Goal: Check status

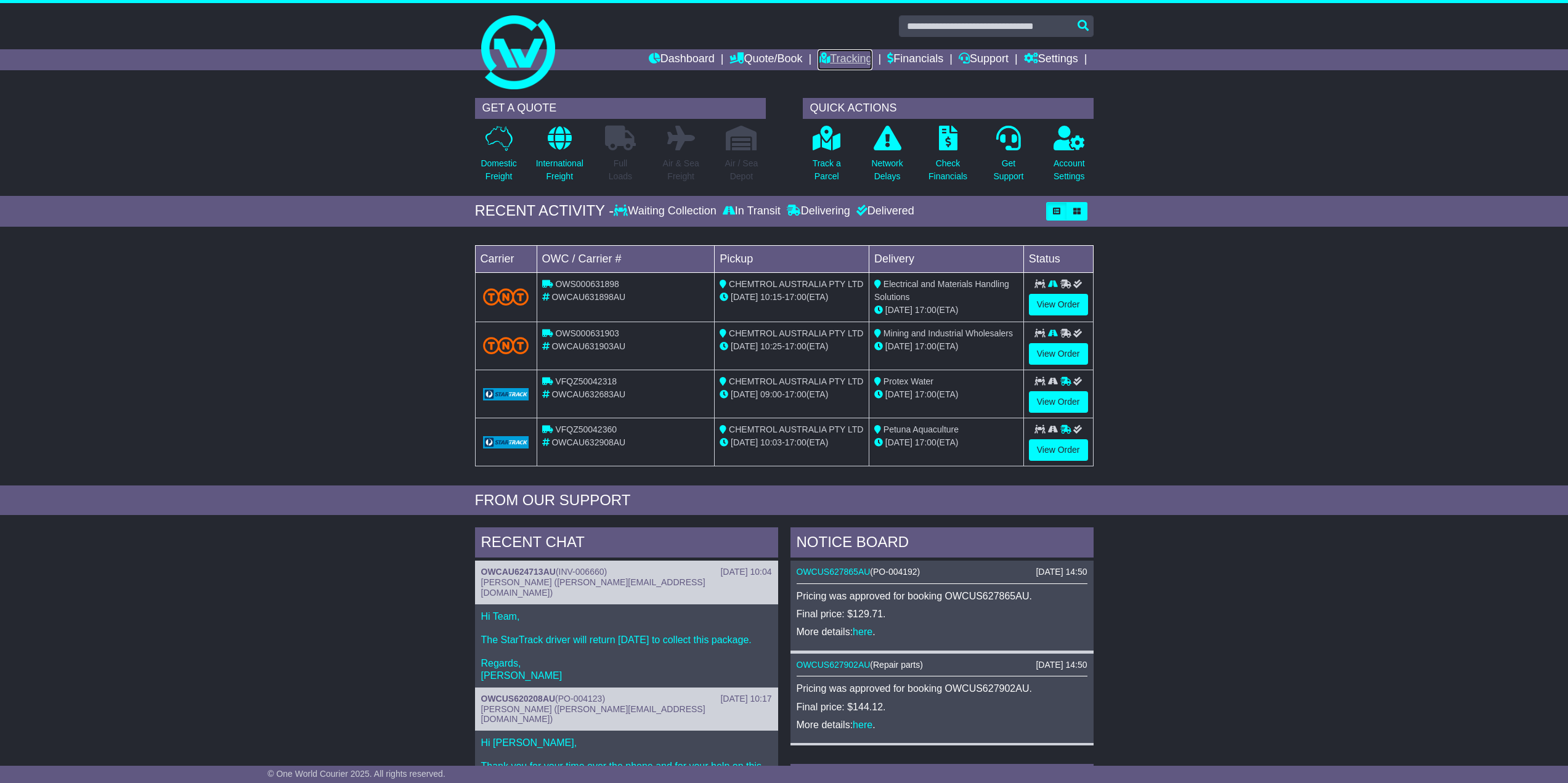
click at [848, 56] on link "Tracking" at bounding box center [844, 59] width 54 height 21
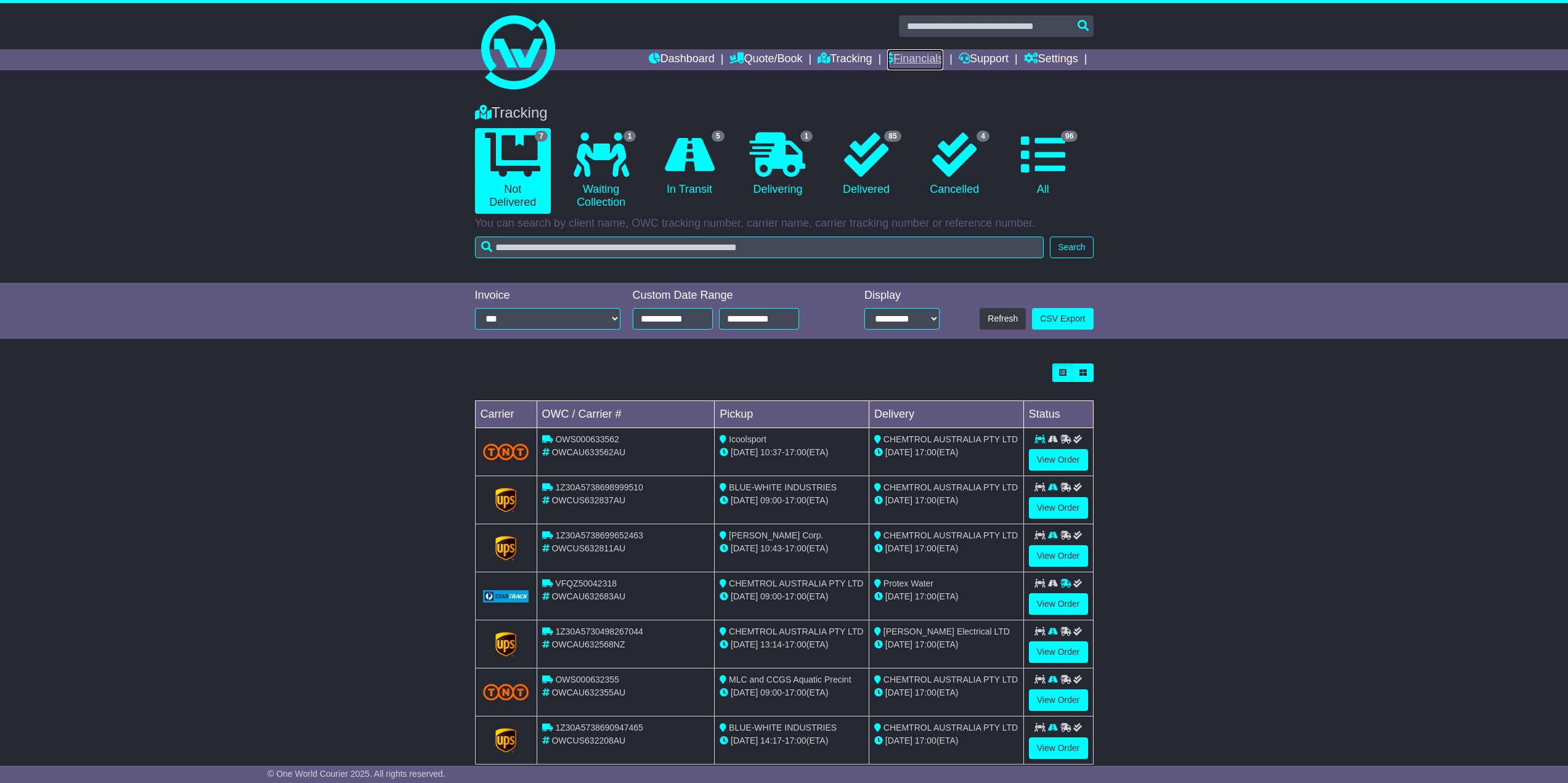
click at [914, 59] on link "Financials" at bounding box center [915, 59] width 56 height 21
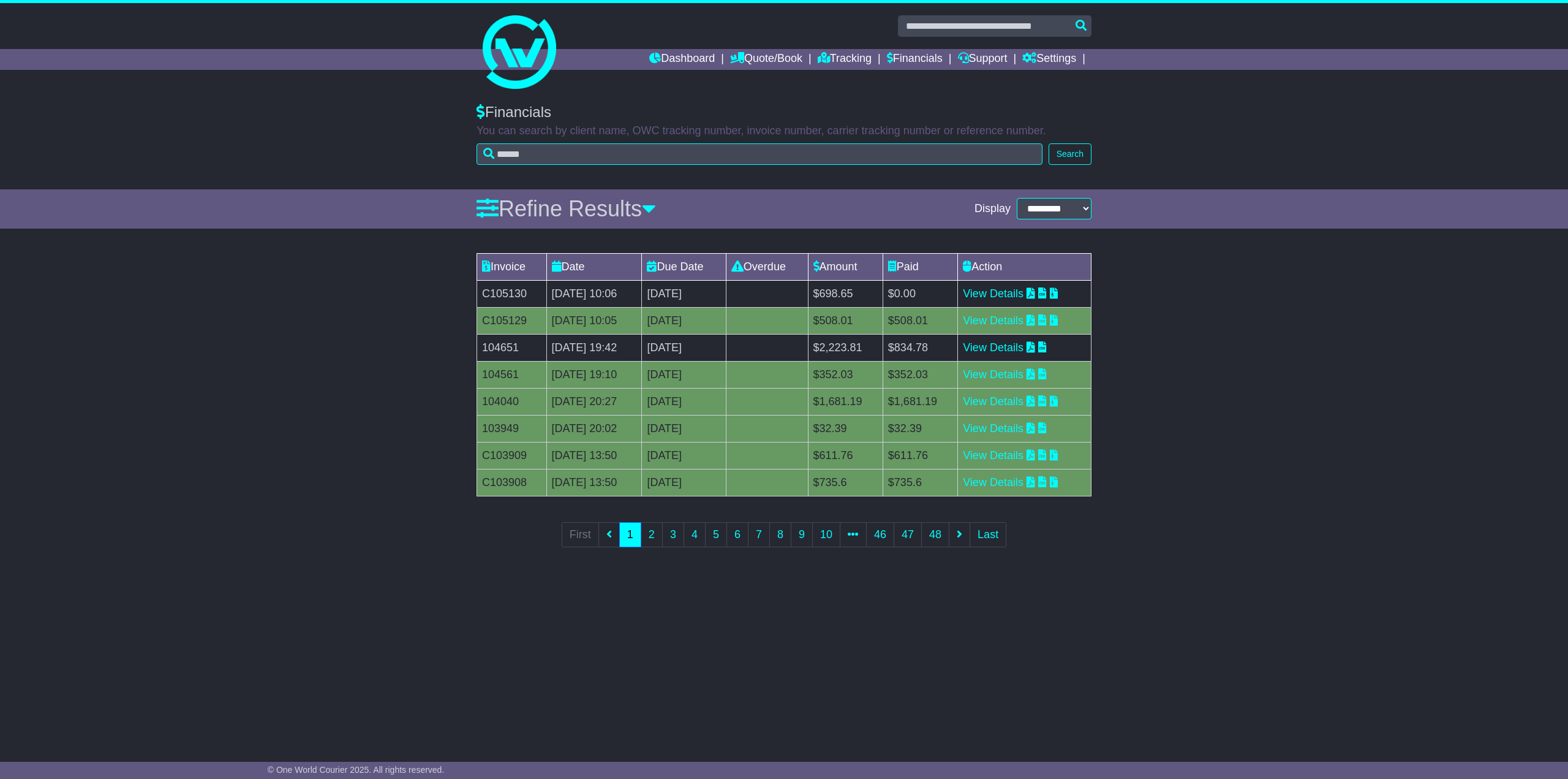
click at [507, 292] on td "C105130" at bounding box center [512, 293] width 70 height 27
click at [511, 291] on td "C105130" at bounding box center [512, 293] width 70 height 27
click at [993, 292] on link "View Details" at bounding box center [993, 293] width 60 height 12
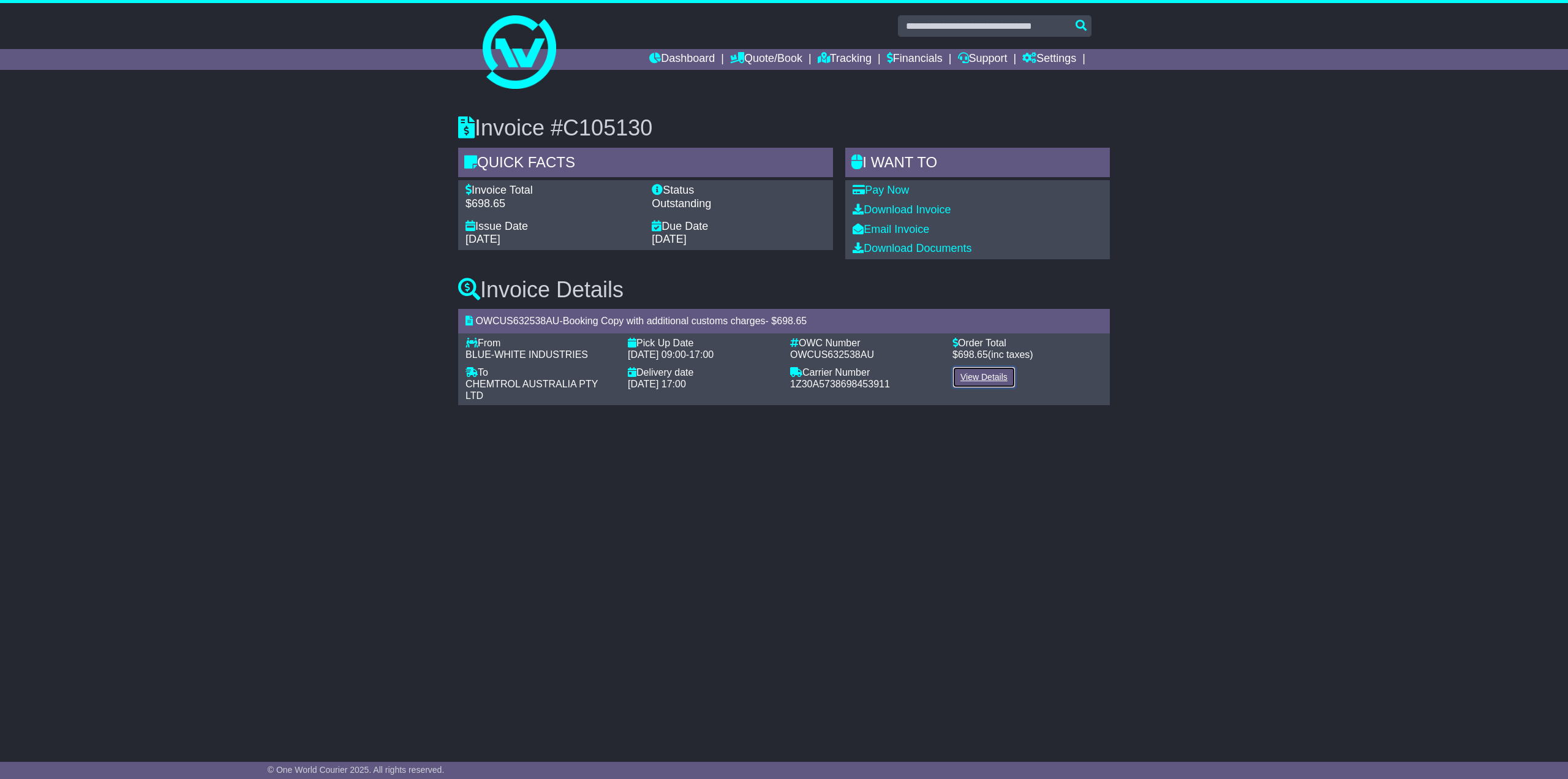
click at [1000, 379] on link "View Details" at bounding box center [983, 377] width 63 height 21
